Goal: Transaction & Acquisition: Purchase product/service

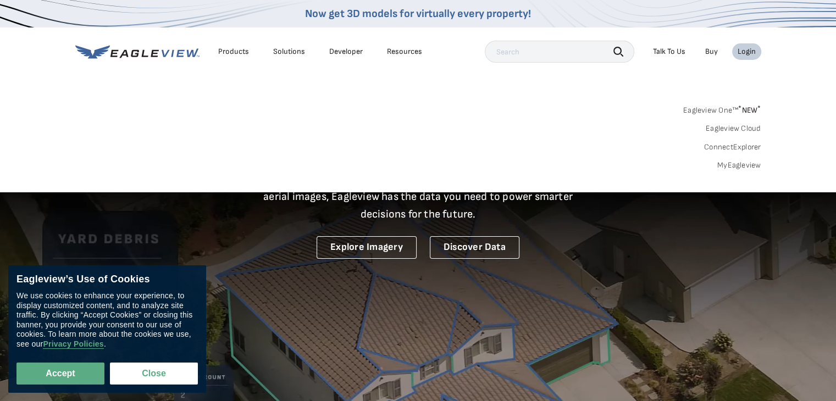
click at [739, 169] on link "MyEagleview" at bounding box center [739, 166] width 44 height 10
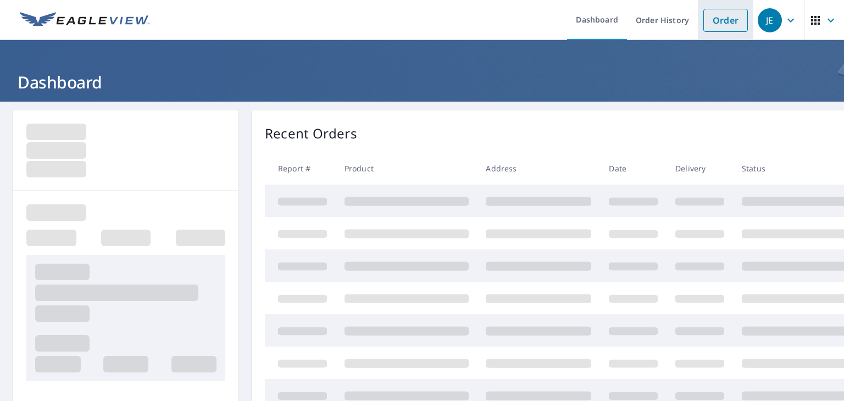
click at [708, 25] on link "Order" at bounding box center [726, 20] width 45 height 23
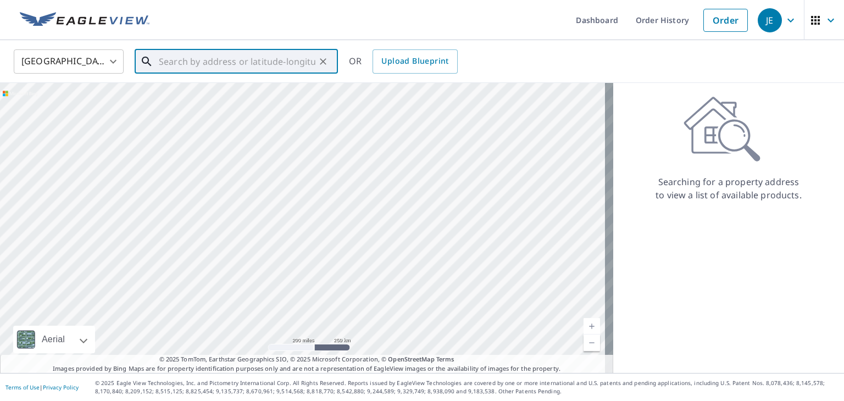
click at [205, 55] on input "text" at bounding box center [237, 61] width 157 height 31
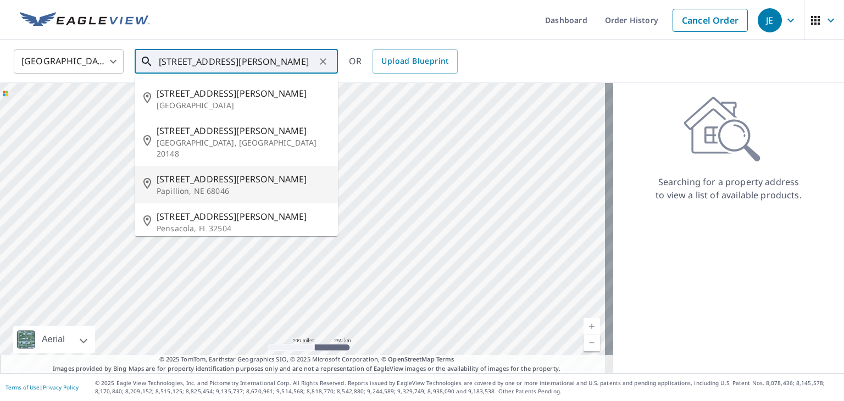
click at [206, 186] on p "Papillion, NE 68046" at bounding box center [243, 191] width 173 height 11
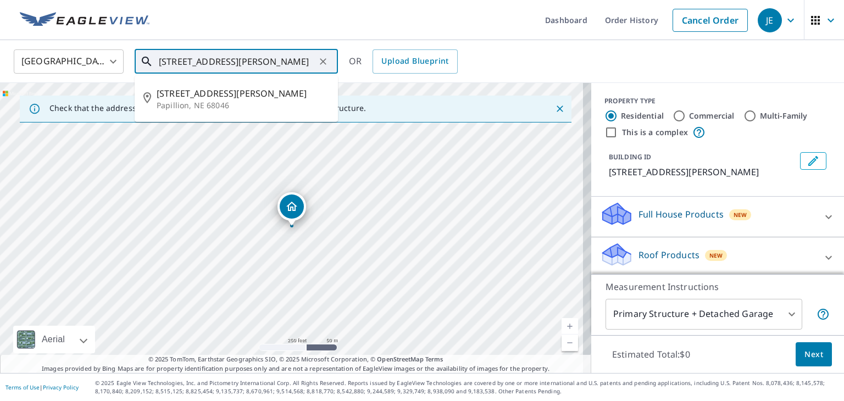
click at [180, 60] on input "[STREET_ADDRESS][PERSON_NAME]" at bounding box center [237, 61] width 157 height 31
click at [263, 54] on input "[STREET_ADDRESS][PERSON_NAME]" at bounding box center [237, 61] width 157 height 31
type input "[STREET_ADDRESS][PERSON_NAME]"
click at [309, 74] on div "[STREET_ADDRESS][PERSON_NAME] ​ [STREET_ADDRESS][PERSON_NAME]" at bounding box center [236, 61] width 203 height 24
click at [325, 62] on icon "Clear" at bounding box center [323, 61] width 11 height 11
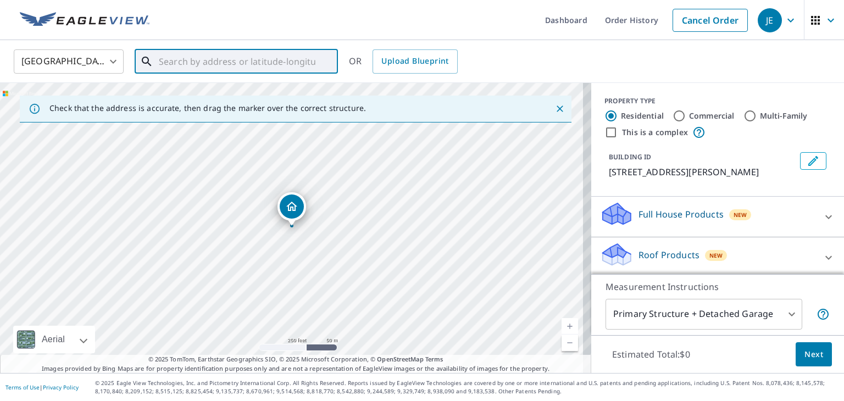
click at [237, 63] on input "text" at bounding box center [237, 61] width 157 height 31
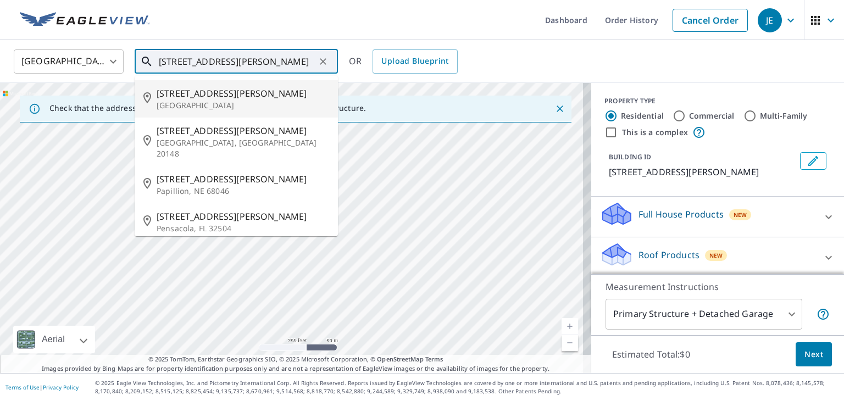
type input "4113 Creighton Rd"
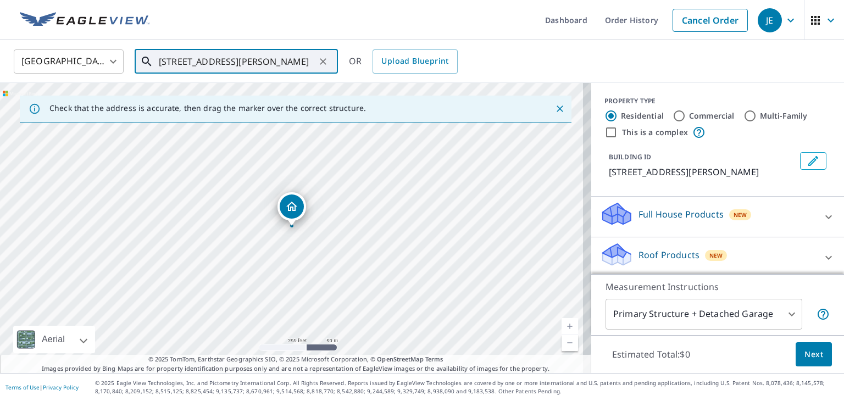
click at [261, 65] on input "4113 Creighton Rd" at bounding box center [237, 61] width 157 height 31
